Goal: Find specific page/section: Find specific page/section

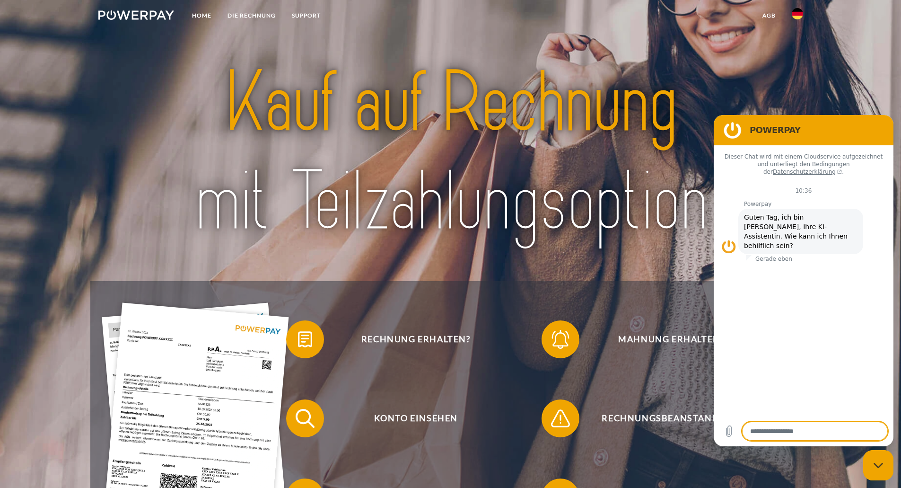
click at [797, 14] on img at bounding box center [797, 13] width 11 height 11
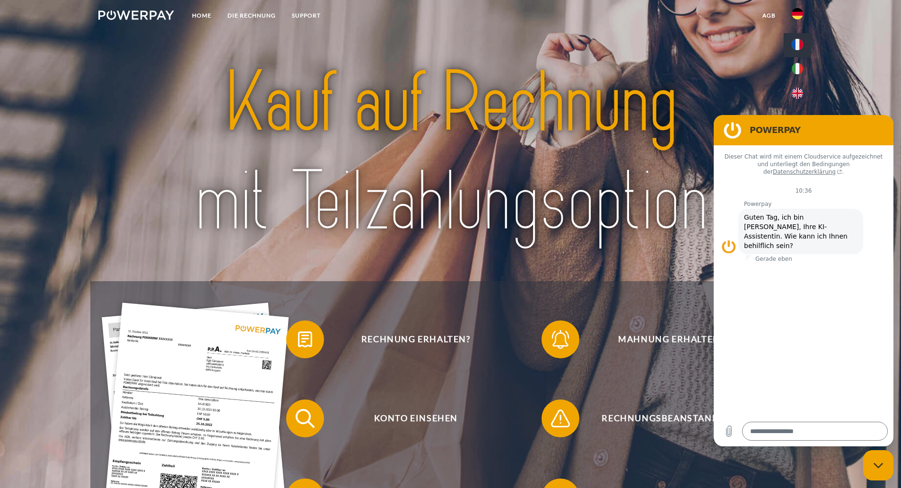
click at [795, 51] on link at bounding box center [797, 45] width 27 height 24
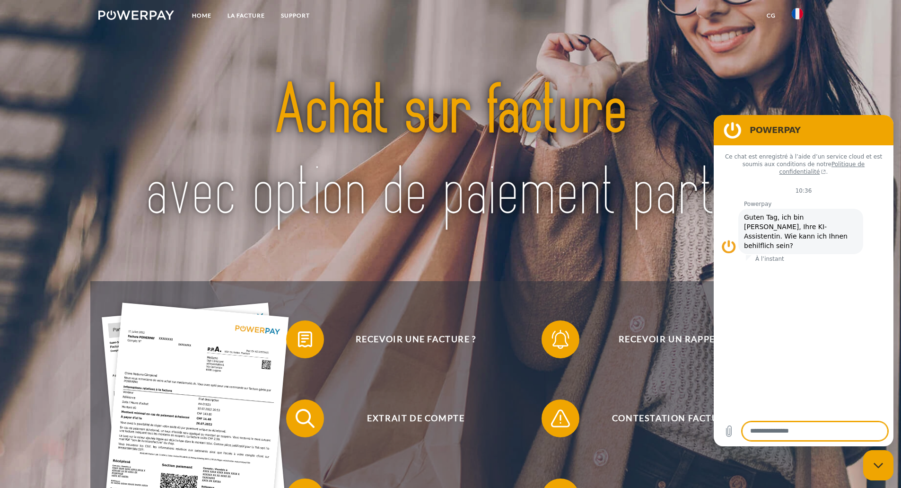
click at [882, 468] on div "Fermer la fenêtre de messagerie" at bounding box center [879, 465] width 28 height 28
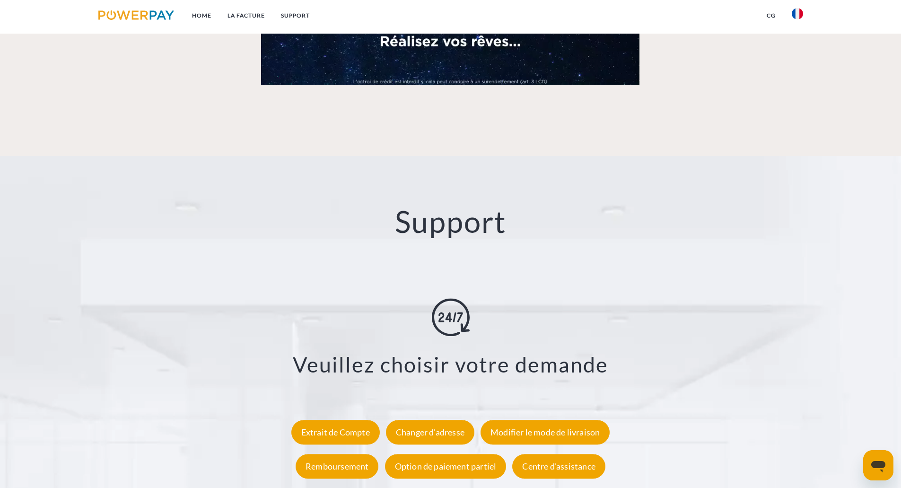
scroll to position [1704, 0]
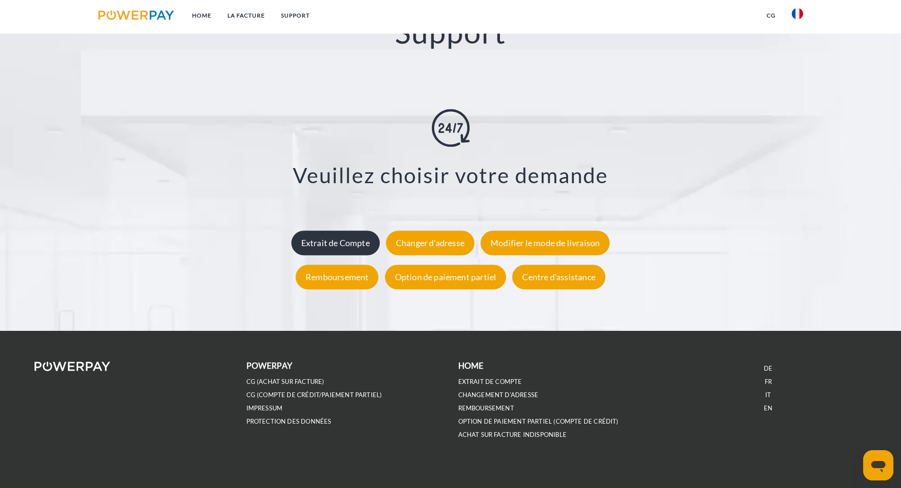
click at [327, 245] on div "Extrait de Compte" at bounding box center [336, 242] width 88 height 25
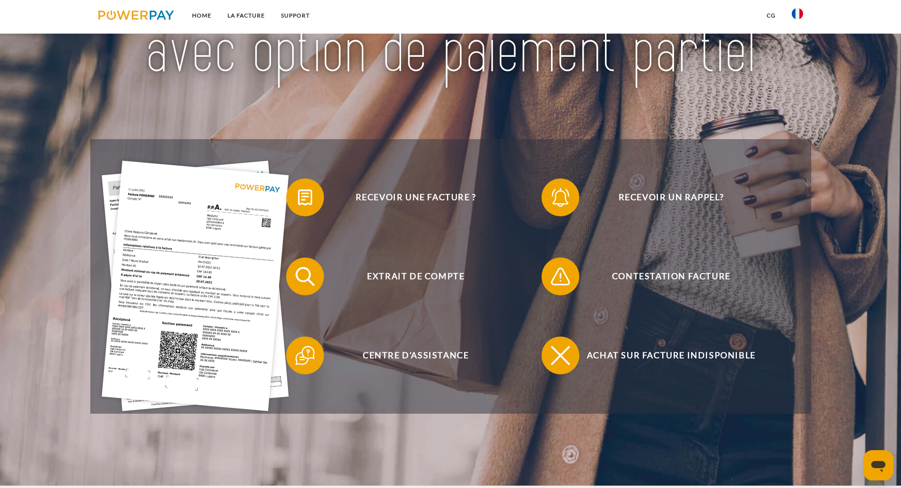
scroll to position [189, 0]
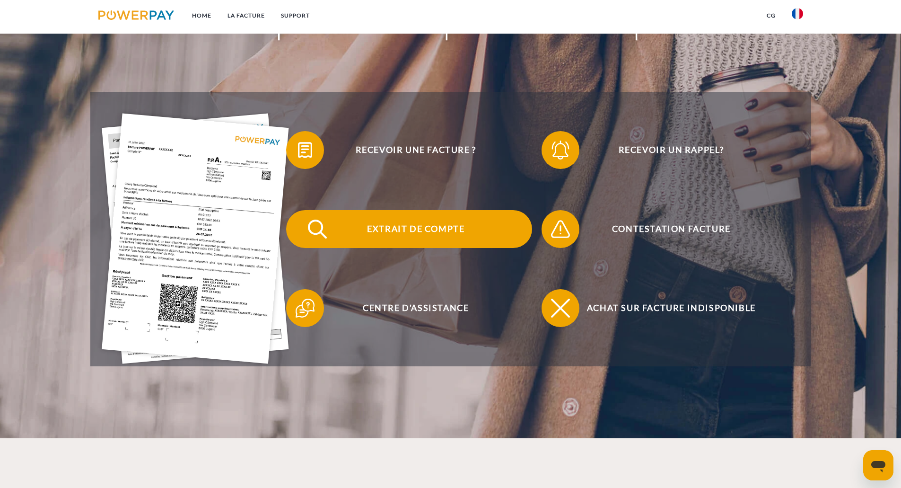
click at [353, 212] on span "Extrait de compte" at bounding box center [416, 229] width 232 height 38
